Goal: Information Seeking & Learning: Learn about a topic

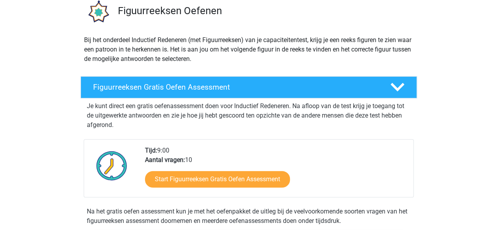
scroll to position [63, 0]
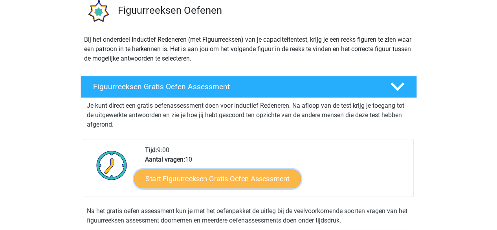
click at [200, 175] on link "Start Figuurreeksen Gratis Oefen Assessment" at bounding box center [217, 178] width 167 height 19
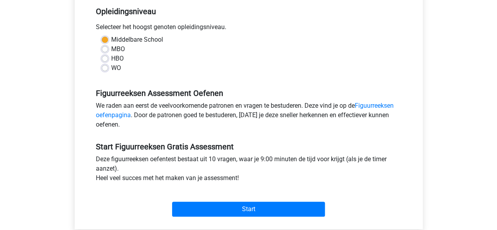
scroll to position [163, 0]
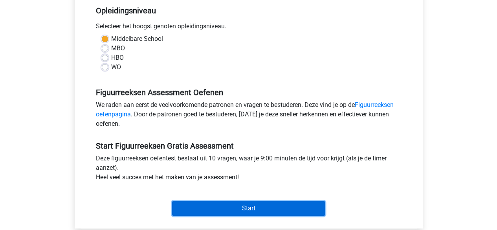
click at [209, 209] on input "Start" at bounding box center [248, 208] width 153 height 15
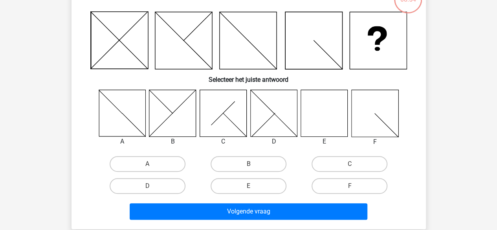
scroll to position [62, 0]
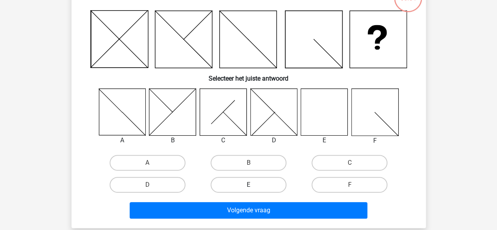
click at [256, 184] on label "E" at bounding box center [249, 185] width 76 height 16
click at [254, 185] on input "E" at bounding box center [251, 187] width 5 height 5
radio input "true"
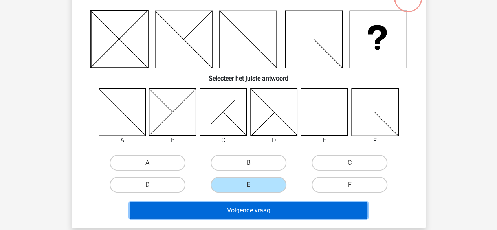
click at [258, 206] on button "Volgende vraag" at bounding box center [249, 210] width 238 height 17
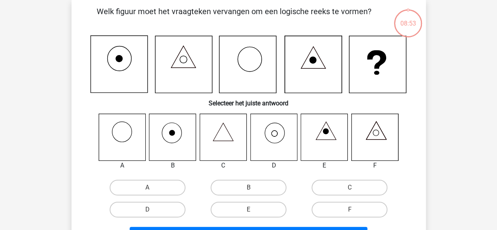
scroll to position [36, 0]
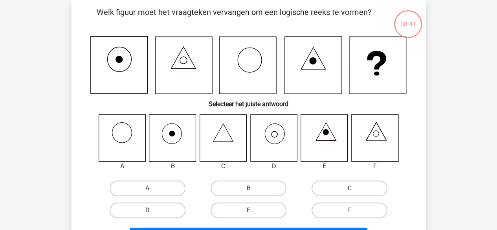
click at [168, 211] on label "D" at bounding box center [148, 211] width 76 height 16
click at [153, 211] on input "D" at bounding box center [149, 212] width 5 height 5
radio input "true"
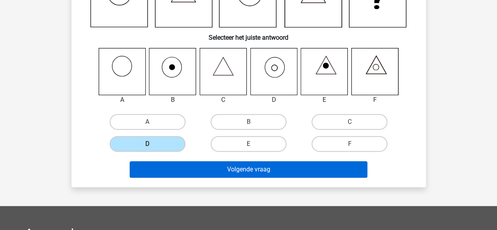
scroll to position [103, 0]
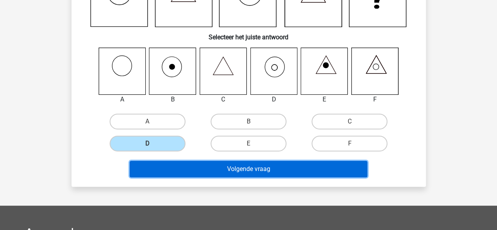
click at [263, 170] on button "Volgende vraag" at bounding box center [249, 169] width 238 height 17
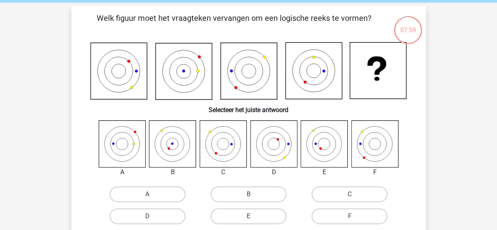
scroll to position [31, 0]
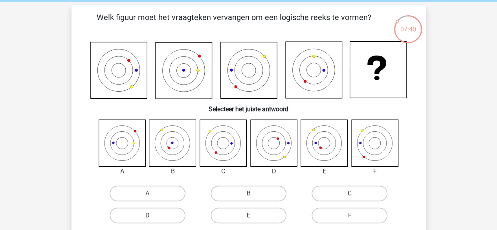
click at [179, 148] on icon at bounding box center [172, 143] width 47 height 47
click at [232, 195] on label "B" at bounding box center [249, 194] width 76 height 16
click at [249, 195] on input "B" at bounding box center [251, 195] width 5 height 5
radio input "true"
click at [217, 211] on label "E" at bounding box center [249, 216] width 76 height 16
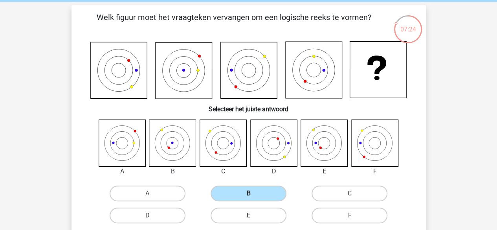
click at [249, 215] on input "E" at bounding box center [251, 217] width 5 height 5
radio input "true"
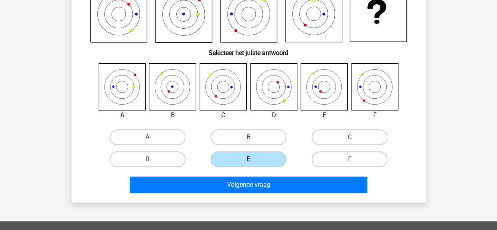
scroll to position [99, 0]
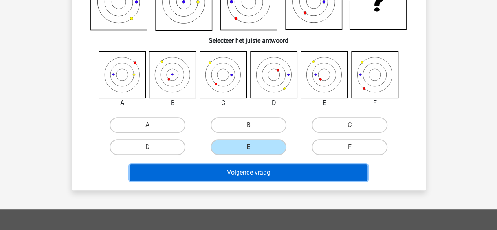
click at [252, 169] on button "Volgende vraag" at bounding box center [249, 172] width 238 height 17
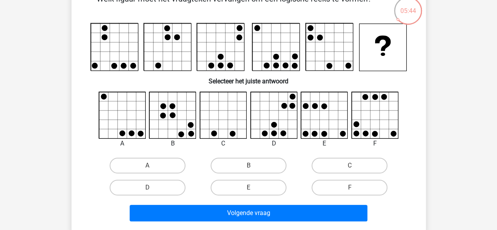
scroll to position [50, 0]
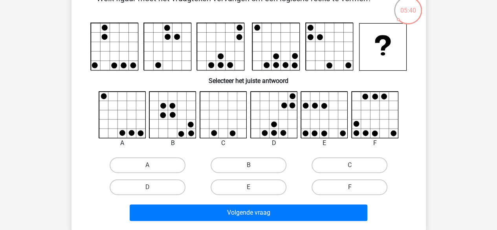
click at [346, 184] on label "F" at bounding box center [350, 187] width 76 height 16
click at [350, 187] on input "F" at bounding box center [352, 189] width 5 height 5
radio input "true"
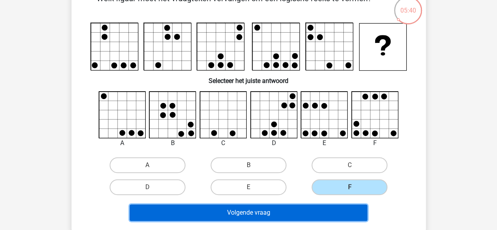
click at [303, 212] on button "Volgende vraag" at bounding box center [249, 212] width 238 height 17
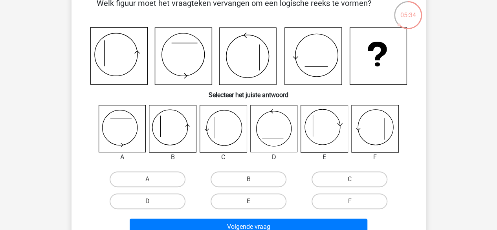
scroll to position [46, 0]
click at [247, 180] on label "B" at bounding box center [249, 179] width 76 height 16
click at [249, 180] on input "B" at bounding box center [251, 181] width 5 height 5
radio input "true"
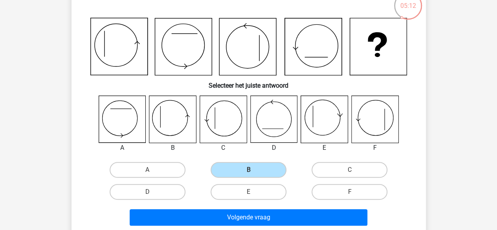
scroll to position [58, 0]
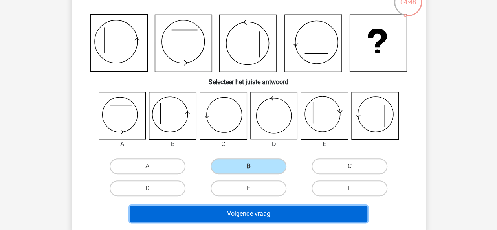
click at [297, 211] on button "Volgende vraag" at bounding box center [249, 214] width 238 height 17
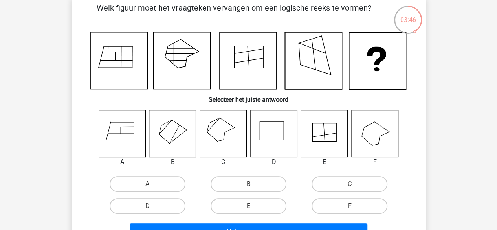
scroll to position [42, 0]
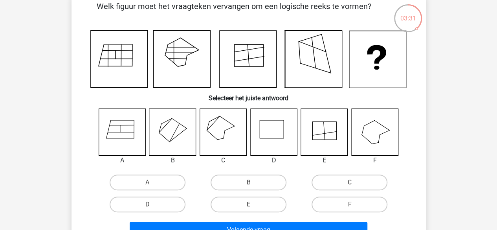
click at [318, 141] on icon at bounding box center [324, 132] width 47 height 47
click at [248, 201] on label "E" at bounding box center [249, 205] width 76 height 16
click at [249, 204] on input "E" at bounding box center [251, 206] width 5 height 5
radio input "true"
click at [254, 221] on div "Volgende vraag" at bounding box center [249, 228] width 330 height 26
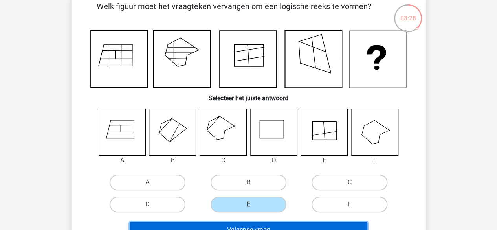
click at [254, 222] on button "Volgende vraag" at bounding box center [249, 230] width 238 height 17
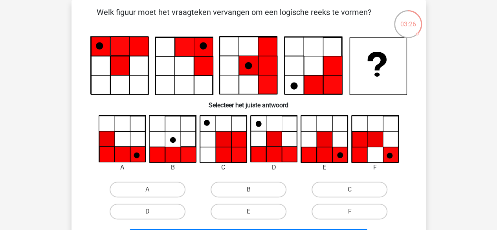
scroll to position [39, 0]
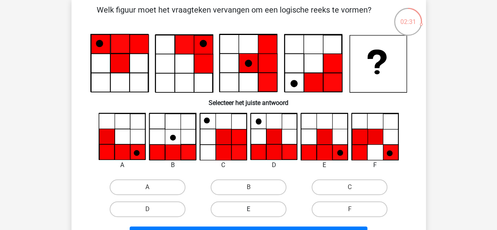
click at [240, 203] on label "E" at bounding box center [249, 209] width 76 height 16
click at [249, 209] on input "E" at bounding box center [251, 211] width 5 height 5
radio input "true"
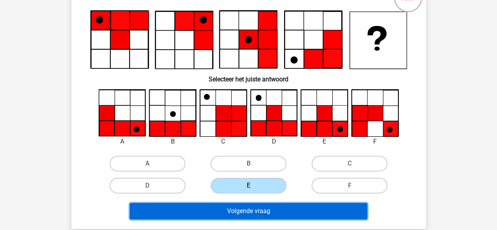
click at [242, 214] on button "Volgende vraag" at bounding box center [249, 211] width 238 height 17
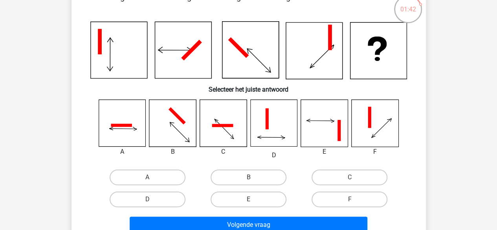
scroll to position [52, 0]
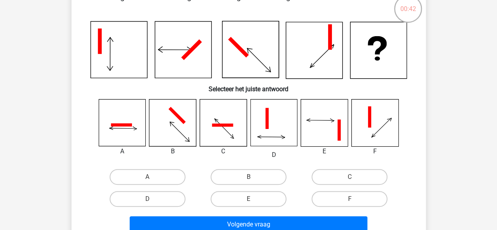
click at [315, 124] on icon at bounding box center [324, 122] width 47 height 47
click at [242, 199] on label "E" at bounding box center [249, 199] width 76 height 16
click at [249, 199] on input "E" at bounding box center [251, 201] width 5 height 5
radio input "true"
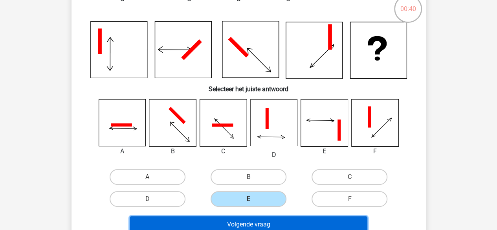
click at [235, 221] on button "Volgende vraag" at bounding box center [249, 224] width 238 height 17
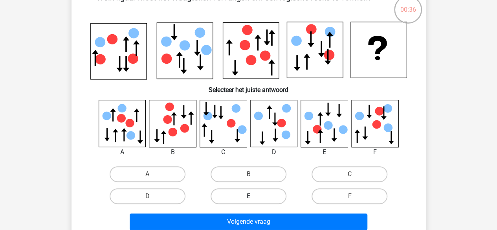
scroll to position [50, 0]
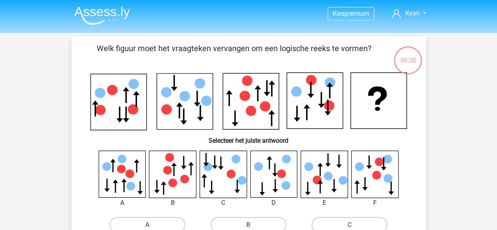
scroll to position [50, 0]
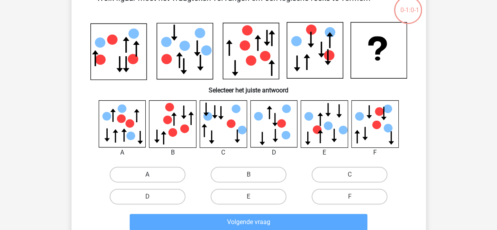
click at [142, 172] on label "A" at bounding box center [148, 175] width 76 height 16
click at [147, 175] on input "A" at bounding box center [149, 177] width 5 height 5
radio input "true"
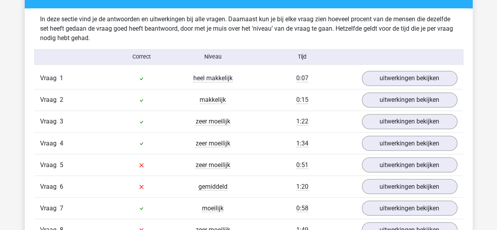
scroll to position [613, 0]
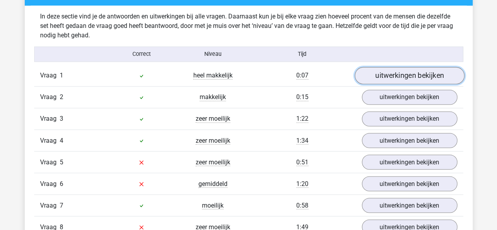
click at [411, 74] on link "uitwerkingen bekijken" at bounding box center [410, 75] width 110 height 17
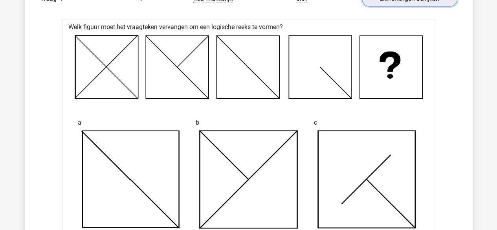
scroll to position [689, 0]
click at [396, 4] on link "uitwerkingen bekijken" at bounding box center [410, -1] width 110 height 17
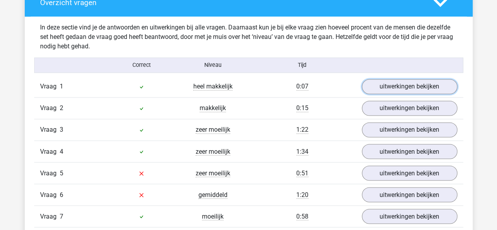
scroll to position [602, 0]
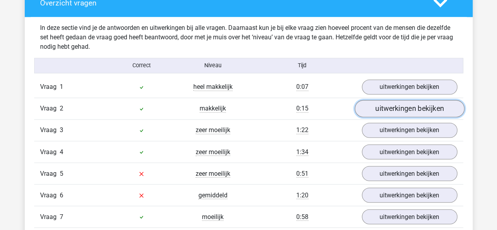
click at [384, 111] on link "uitwerkingen bekijken" at bounding box center [410, 108] width 110 height 17
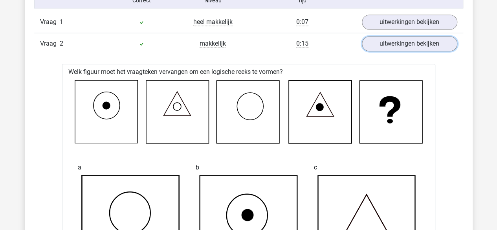
scroll to position [666, 0]
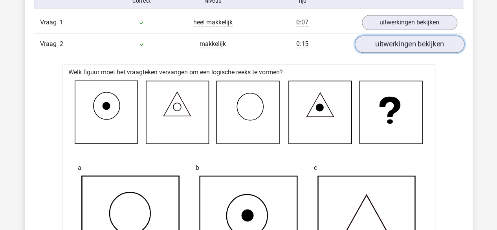
click at [387, 47] on link "uitwerkingen bekijken" at bounding box center [410, 44] width 110 height 17
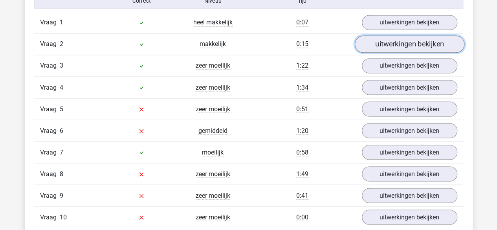
scroll to position [661, 0]
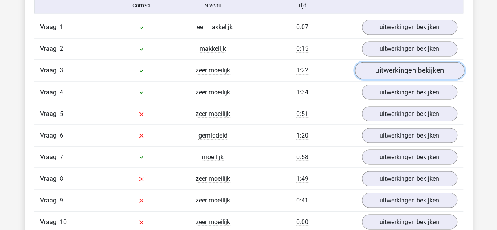
click at [387, 69] on link "uitwerkingen bekijken" at bounding box center [410, 70] width 110 height 17
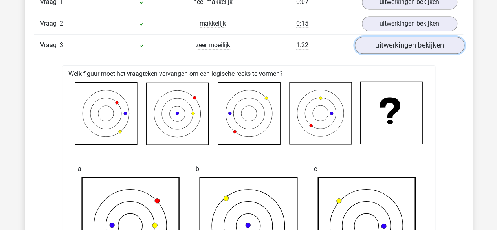
scroll to position [683, 0]
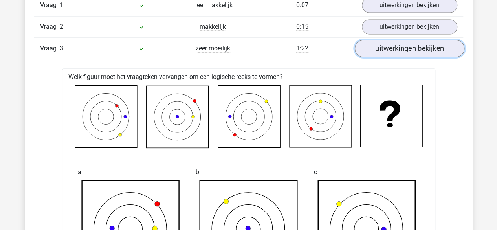
click at [392, 47] on link "uitwerkingen bekijken" at bounding box center [410, 48] width 110 height 17
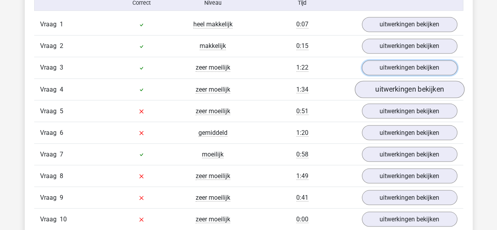
scroll to position [662, 0]
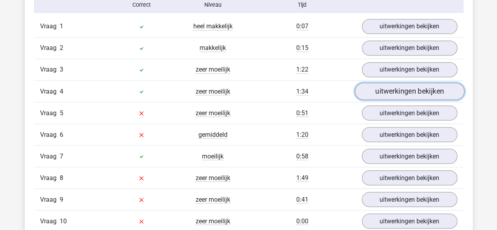
click at [383, 92] on link "uitwerkingen bekijken" at bounding box center [410, 91] width 110 height 17
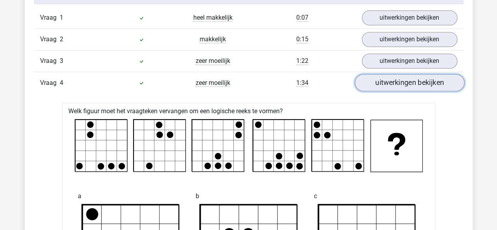
click at [391, 83] on link "uitwerkingen bekijken" at bounding box center [410, 82] width 110 height 17
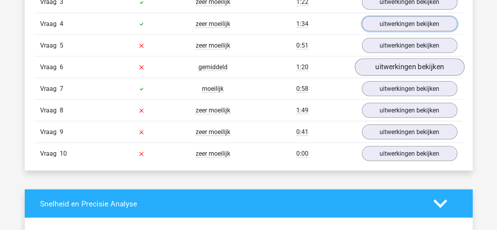
scroll to position [718, 0]
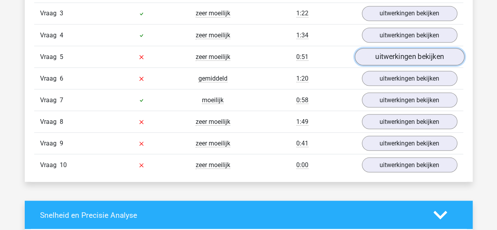
click at [385, 52] on link "uitwerkingen bekijken" at bounding box center [410, 56] width 110 height 17
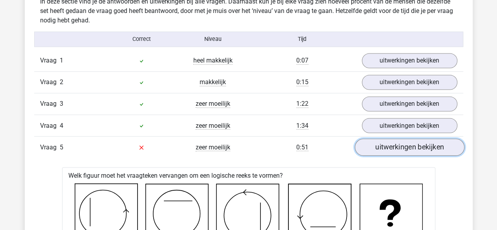
scroll to position [625, 0]
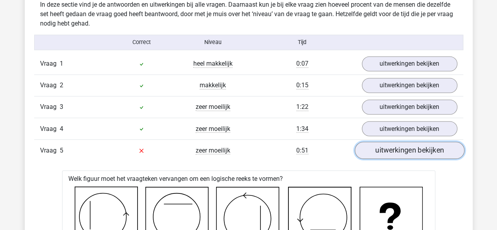
click at [373, 149] on link "uitwerkingen bekijken" at bounding box center [410, 150] width 110 height 17
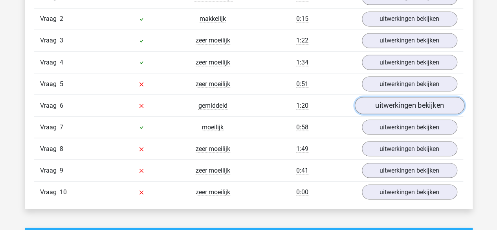
click at [387, 106] on link "uitwerkingen bekijken" at bounding box center [410, 105] width 110 height 17
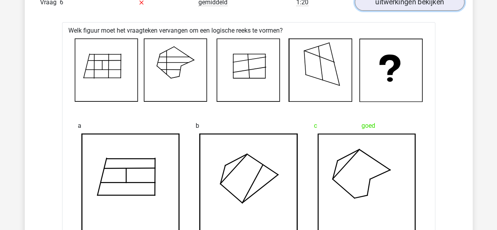
scroll to position [794, 0]
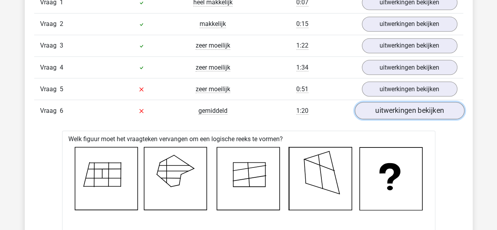
click at [388, 108] on link "uitwerkingen bekijken" at bounding box center [410, 110] width 110 height 17
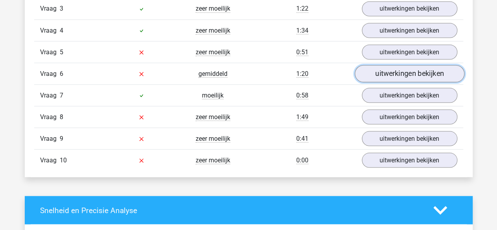
scroll to position [724, 0]
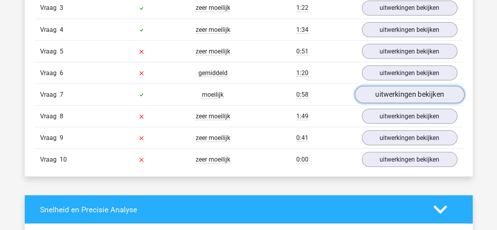
click at [388, 89] on link "uitwerkingen bekijken" at bounding box center [410, 94] width 110 height 17
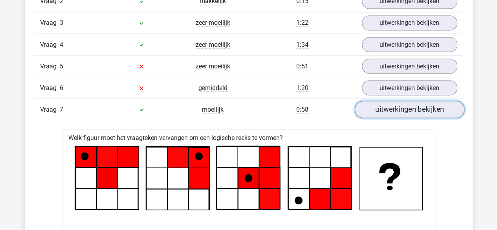
click at [385, 103] on link "uitwerkingen bekijken" at bounding box center [410, 109] width 110 height 17
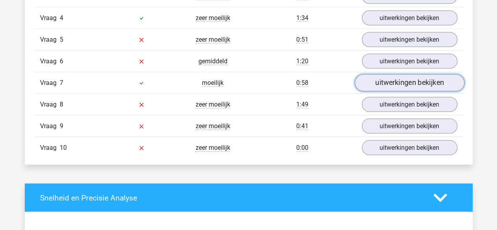
scroll to position [737, 0]
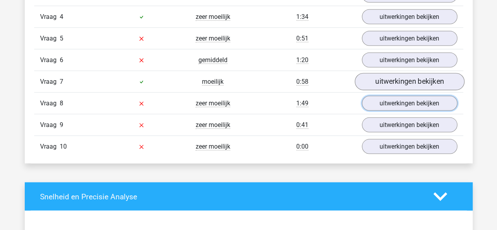
click at [385, 103] on link "uitwerkingen bekijken" at bounding box center [410, 103] width 96 height 15
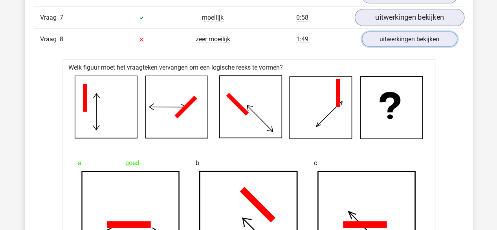
scroll to position [799, 0]
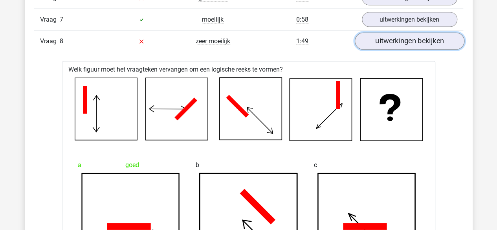
click at [399, 37] on link "uitwerkingen bekijken" at bounding box center [410, 41] width 110 height 17
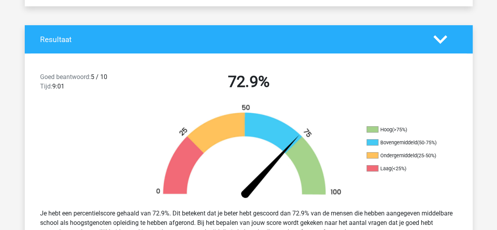
scroll to position [143, 0]
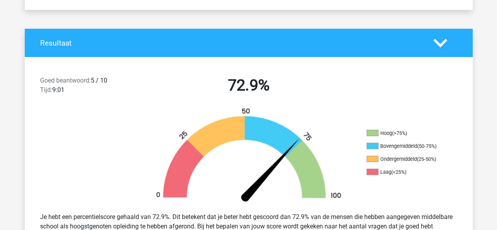
click at [363, 36] on div "Resultaat" at bounding box center [249, 43] width 448 height 28
click at [444, 42] on polygon at bounding box center [441, 43] width 14 height 9
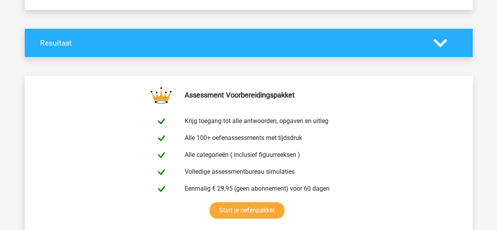
click at [443, 42] on polygon at bounding box center [441, 43] width 14 height 9
